Goal: Check status: Check status

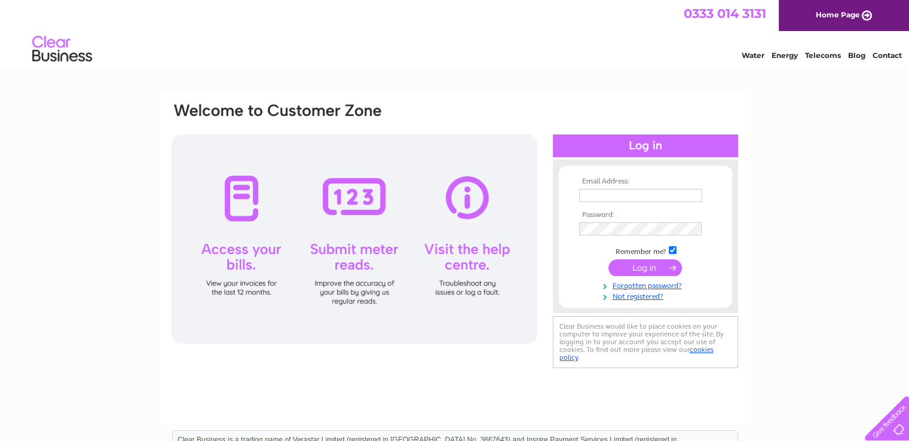
type input "info@straphaelguesthouse.co.uk"
click at [646, 266] on input "submit" at bounding box center [645, 267] width 74 height 17
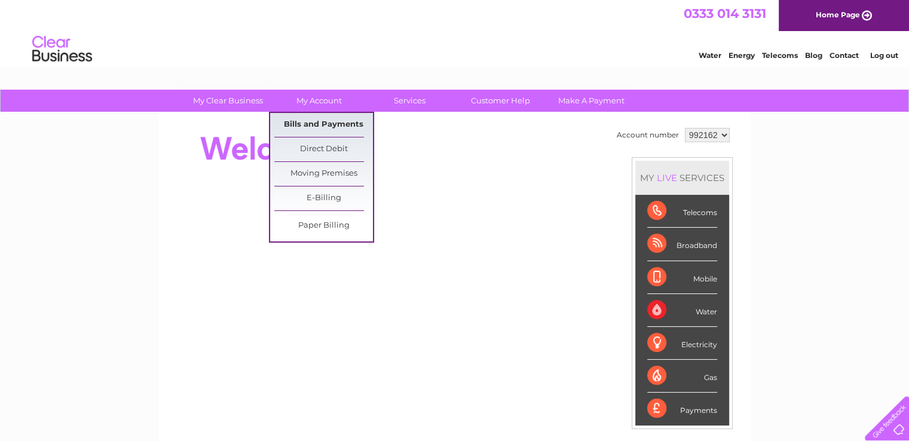
click at [337, 118] on link "Bills and Payments" at bounding box center [323, 125] width 99 height 24
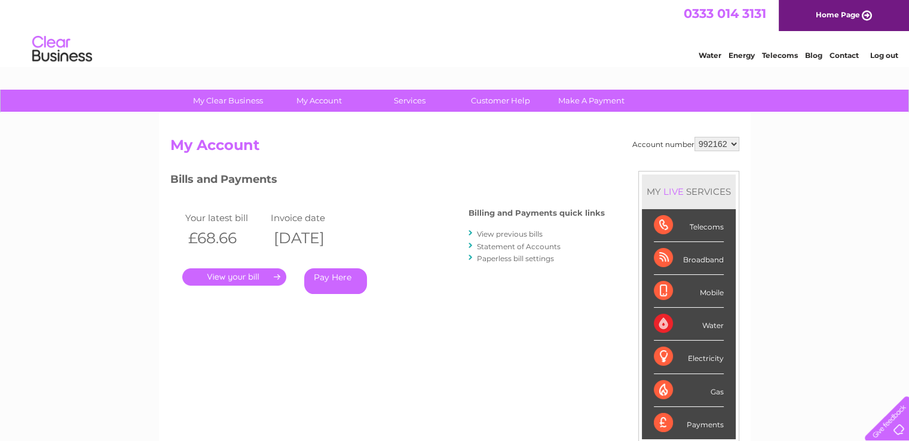
click at [215, 279] on link "." at bounding box center [234, 276] width 104 height 17
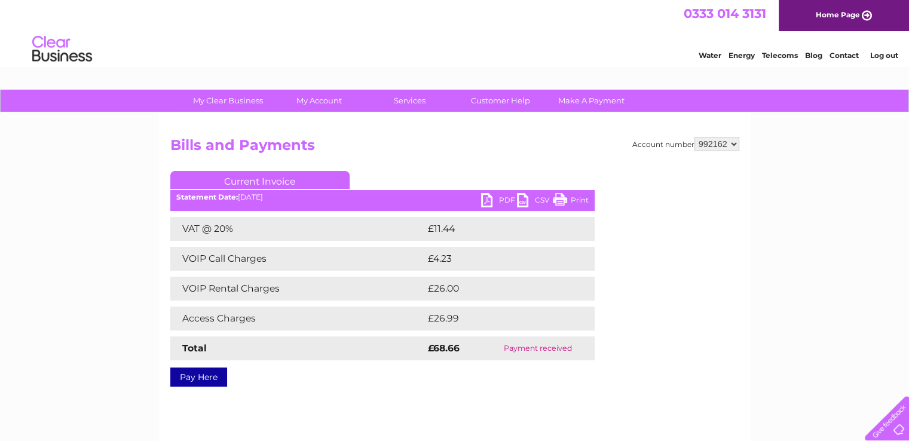
click at [880, 51] on link "Log out" at bounding box center [884, 55] width 28 height 9
